Goal: Navigation & Orientation: Find specific page/section

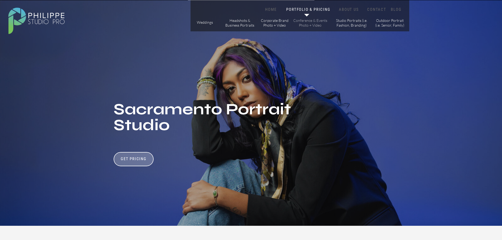
click at [311, 24] on p "Conference & Events Photo + Video" at bounding box center [310, 22] width 35 height 9
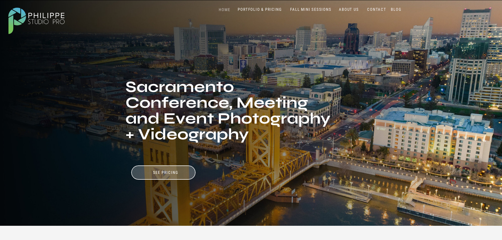
click at [224, 8] on nav "HOME" at bounding box center [225, 9] width 22 height 5
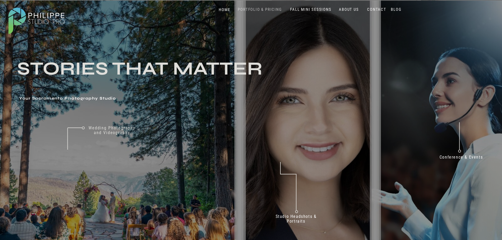
click at [256, 9] on nav "PORTFOLIO & PRICING" at bounding box center [260, 9] width 48 height 5
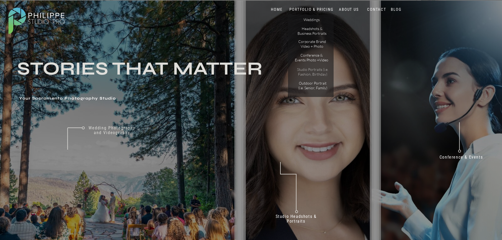
click at [326, 75] on p "Studio Portraits (i.e. Fashion, Birthday)" at bounding box center [313, 71] width 36 height 9
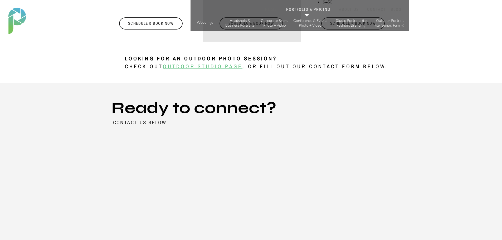
scroll to position [1266, 0]
